Goal: Information Seeking & Learning: Learn about a topic

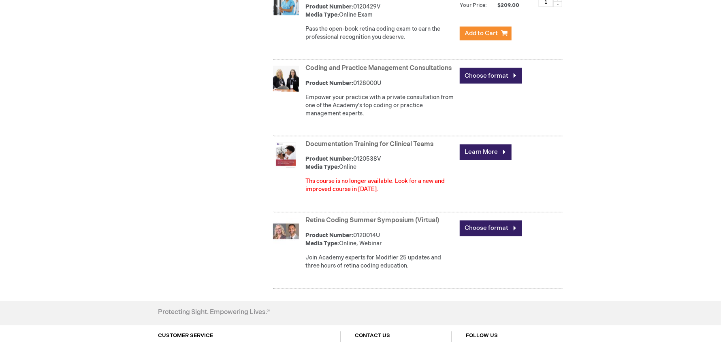
scroll to position [846, 0]
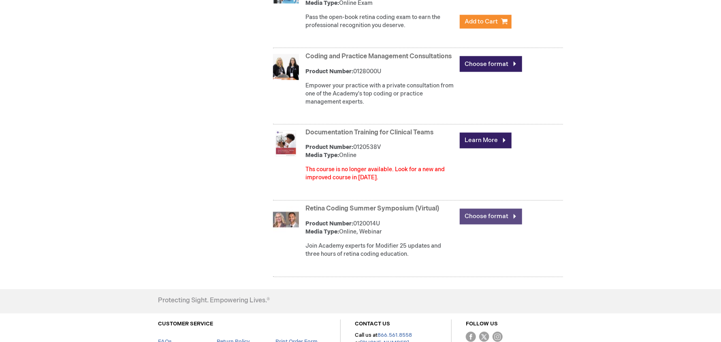
click at [492, 225] on link "Choose format" at bounding box center [491, 217] width 62 height 16
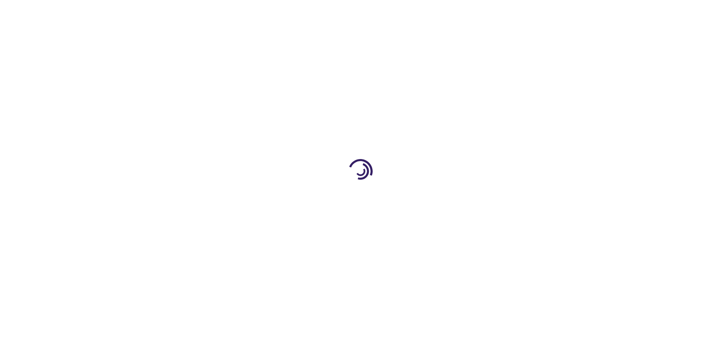
type input "0"
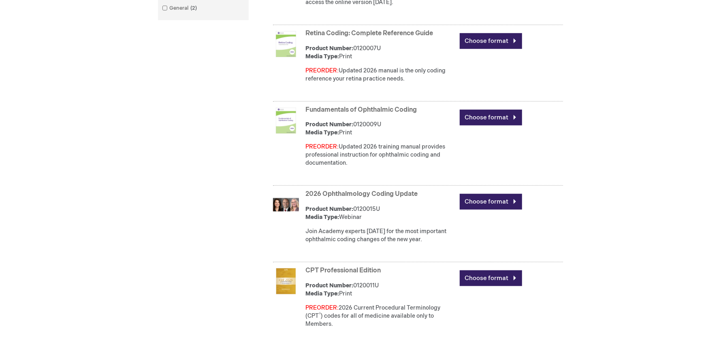
scroll to position [389, 0]
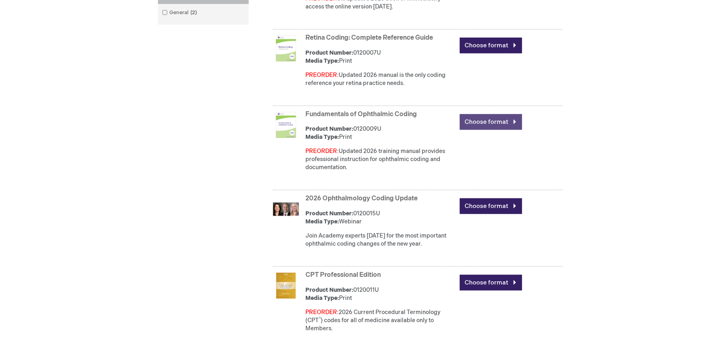
click at [496, 122] on link "Choose format" at bounding box center [491, 122] width 62 height 16
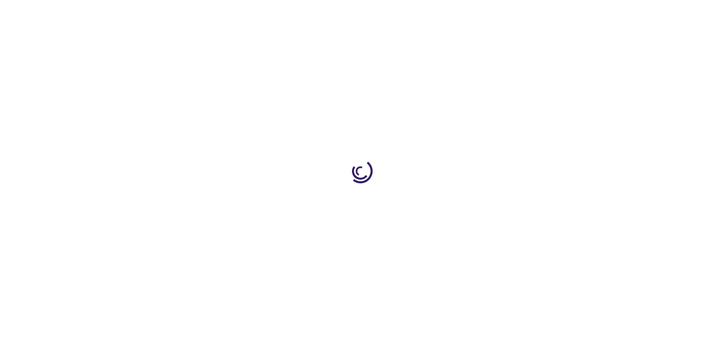
type input "0"
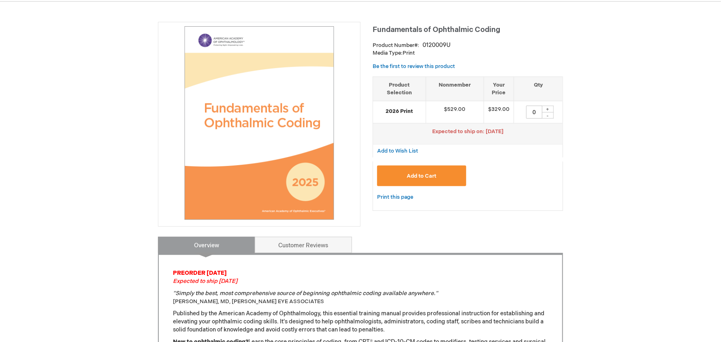
scroll to position [97, 0]
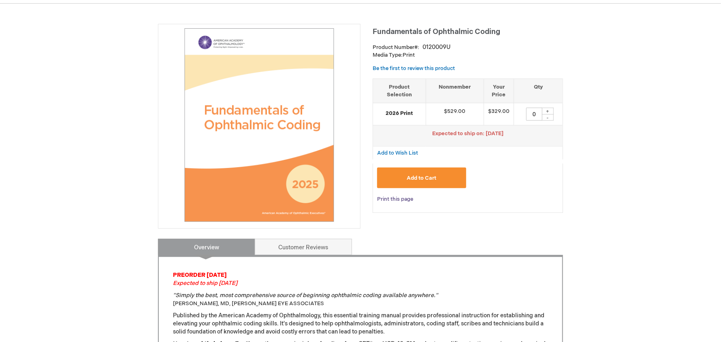
click at [407, 199] on link "Print this page" at bounding box center [395, 200] width 36 height 10
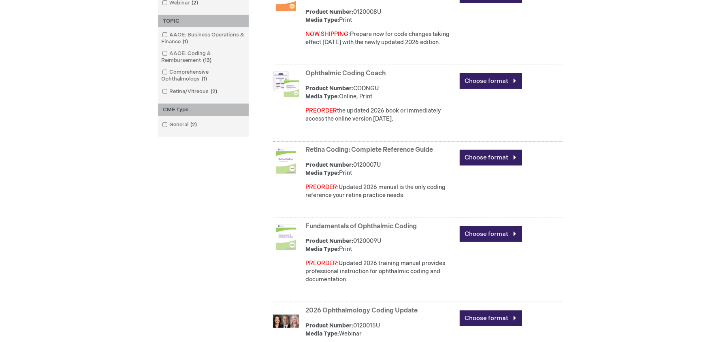
scroll to position [257, 0]
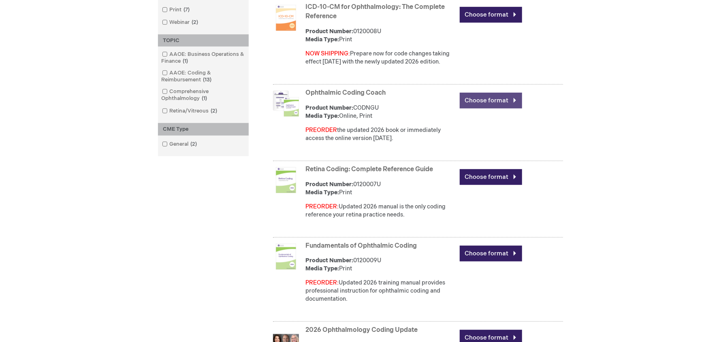
click at [490, 98] on link "Choose format" at bounding box center [491, 101] width 62 height 16
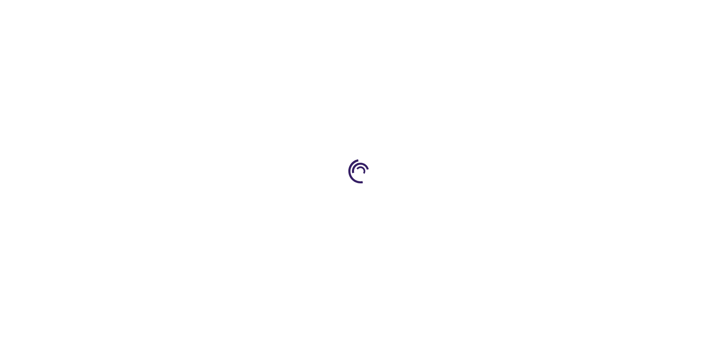
type input "0"
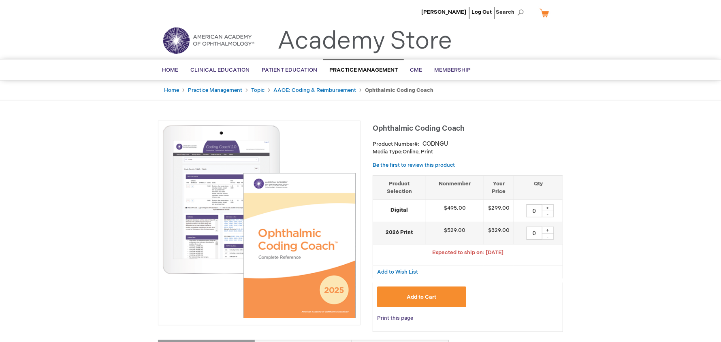
click at [398, 316] on link "Print this page" at bounding box center [395, 319] width 36 height 10
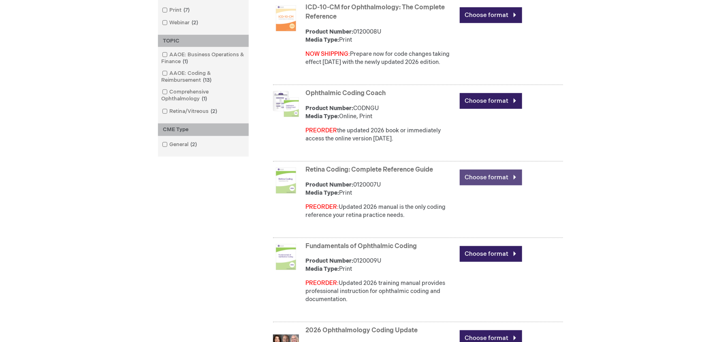
click at [496, 186] on link "Choose format" at bounding box center [491, 178] width 62 height 16
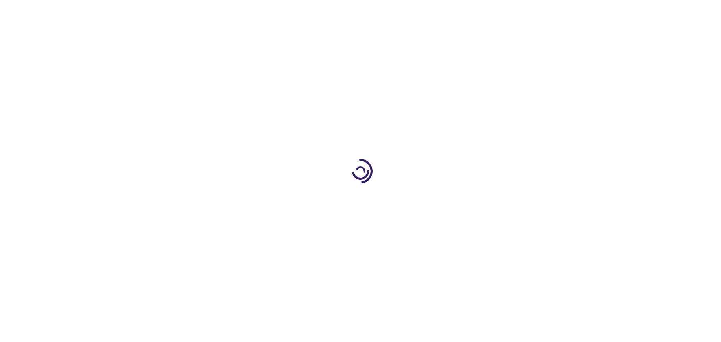
type input "0"
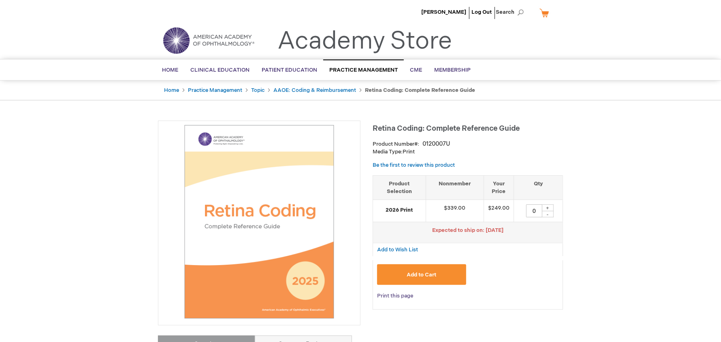
click at [401, 294] on link "Print this page" at bounding box center [395, 296] width 36 height 10
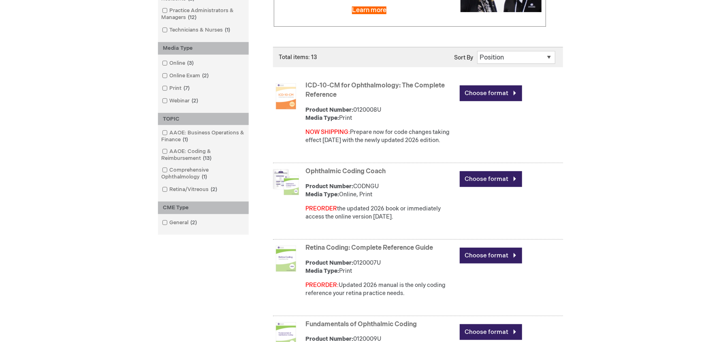
scroll to position [176, 0]
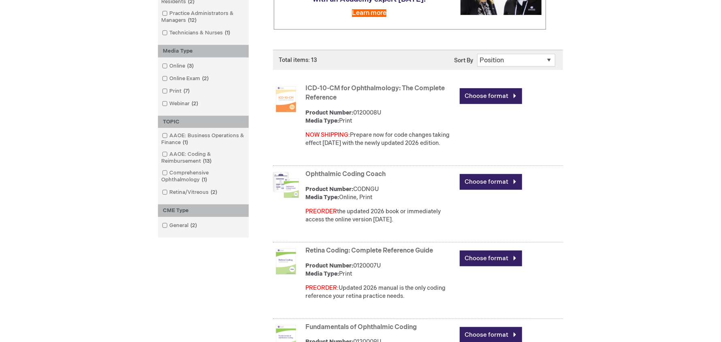
click at [282, 105] on img at bounding box center [286, 99] width 26 height 26
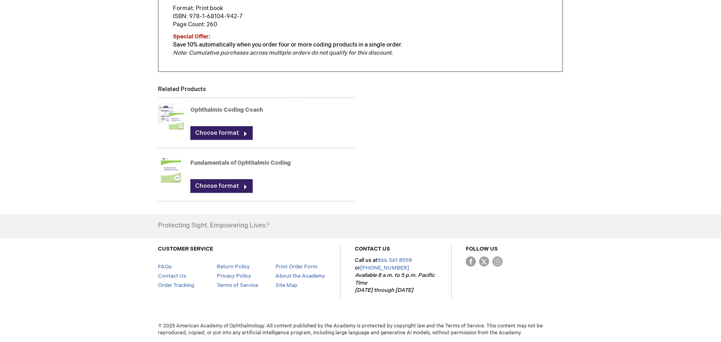
scroll to position [232, 0]
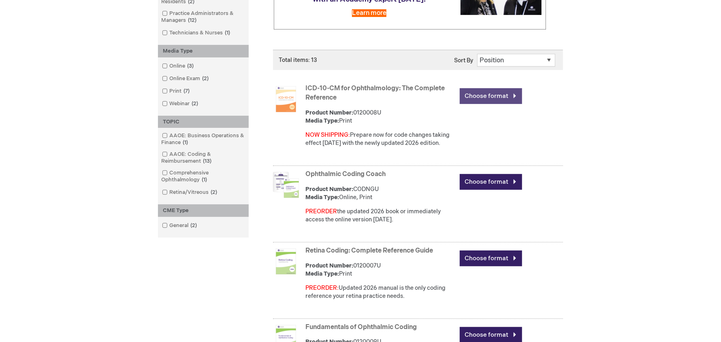
click at [492, 104] on link "Choose format" at bounding box center [491, 96] width 62 height 16
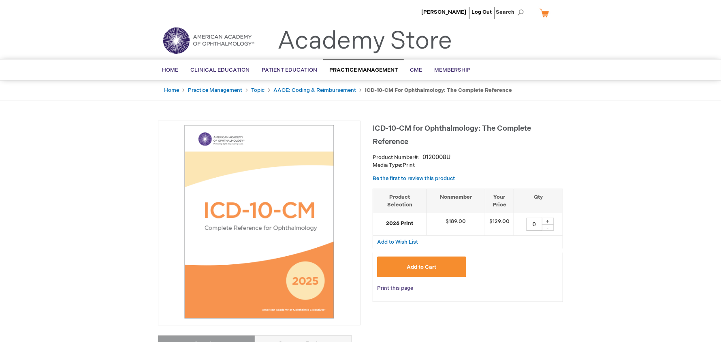
click at [398, 290] on link "Print this page" at bounding box center [395, 289] width 36 height 10
